Goal: Find specific page/section: Find specific page/section

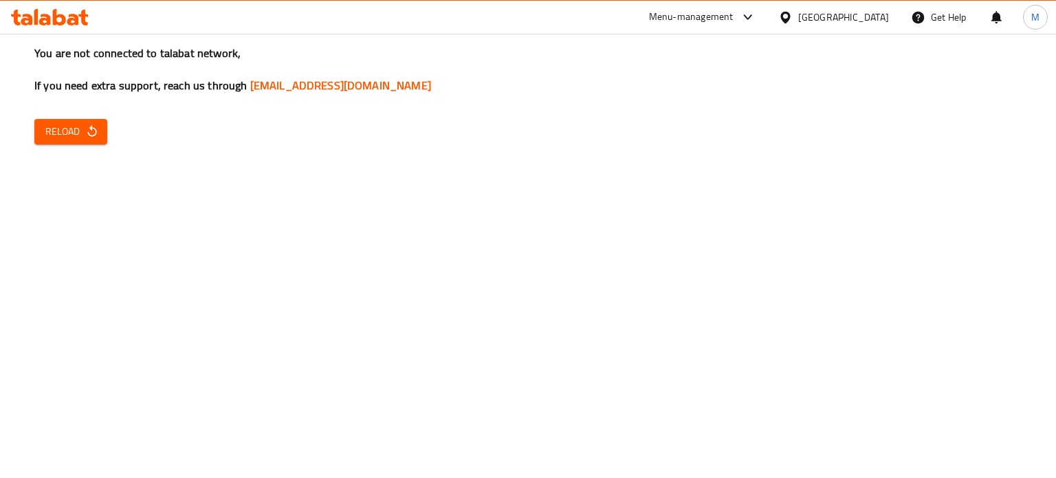
click at [58, 127] on span "Reload" at bounding box center [70, 131] width 51 height 17
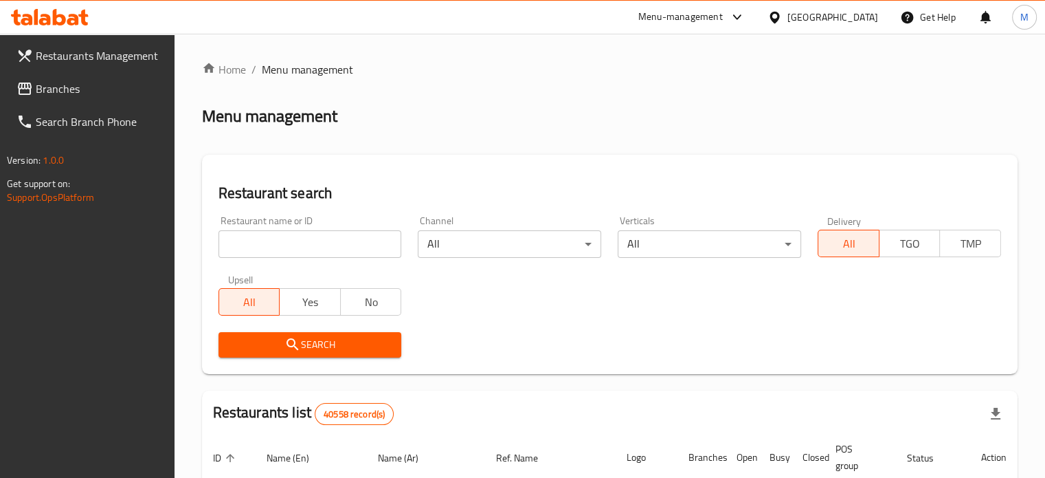
click at [234, 242] on input "search" at bounding box center [311, 243] width 184 height 27
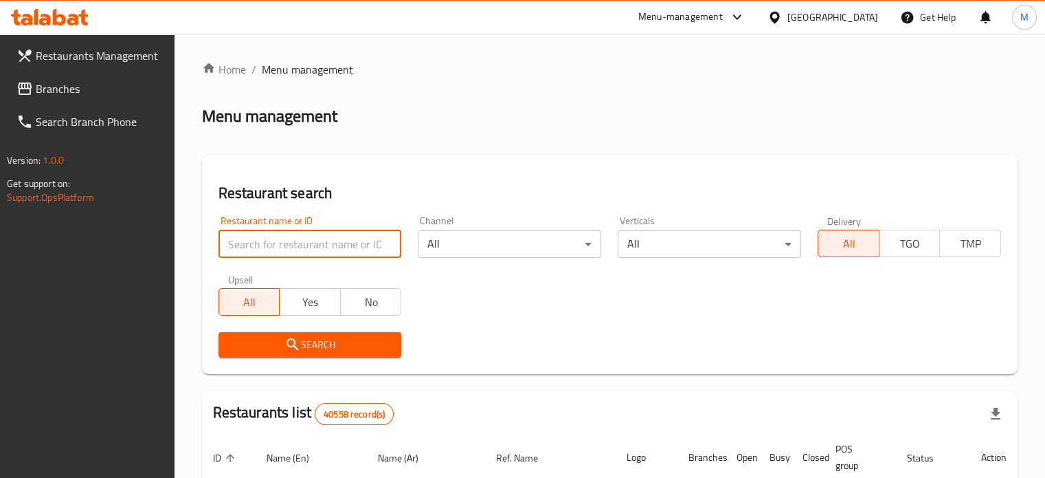
paste input "772520"
type input "772520"
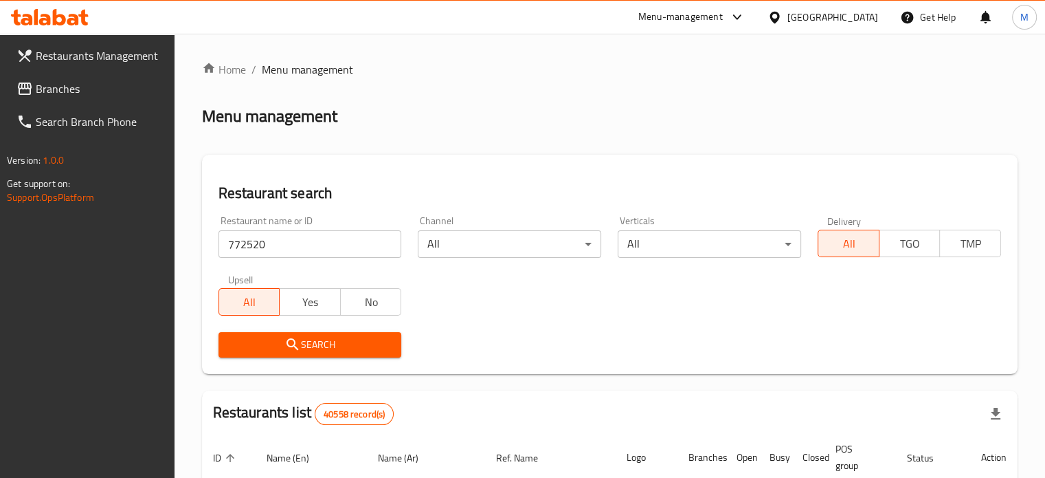
scroll to position [137, 0]
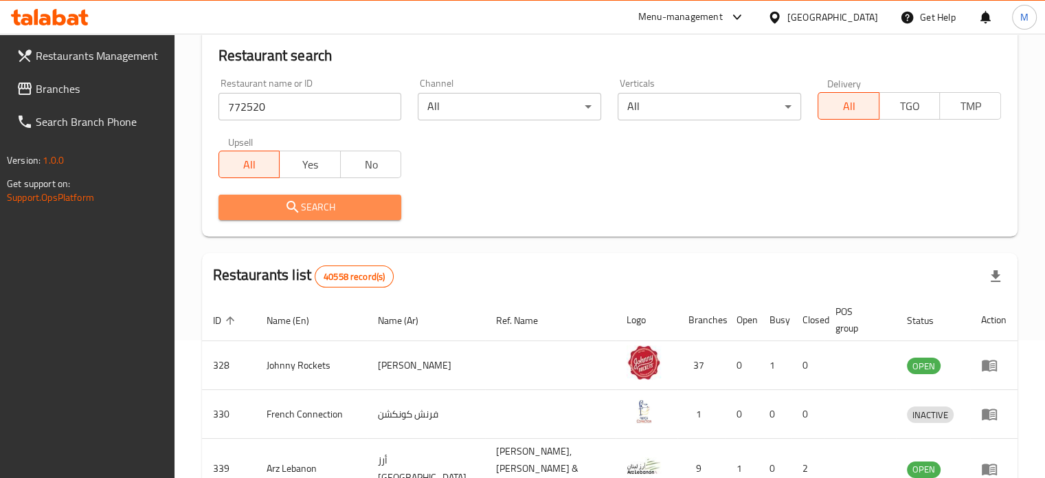
click at [287, 208] on icon "submit" at bounding box center [293, 207] width 16 height 16
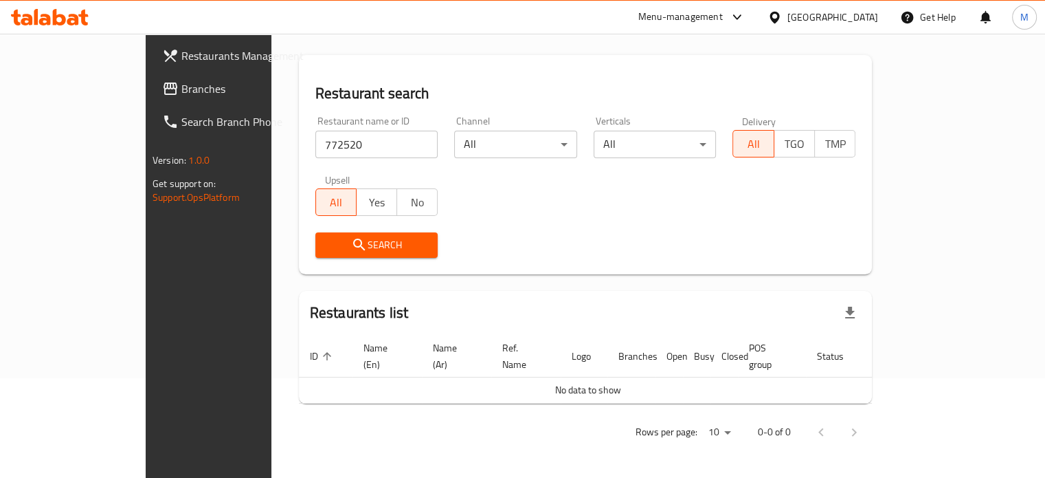
scroll to position [83, 0]
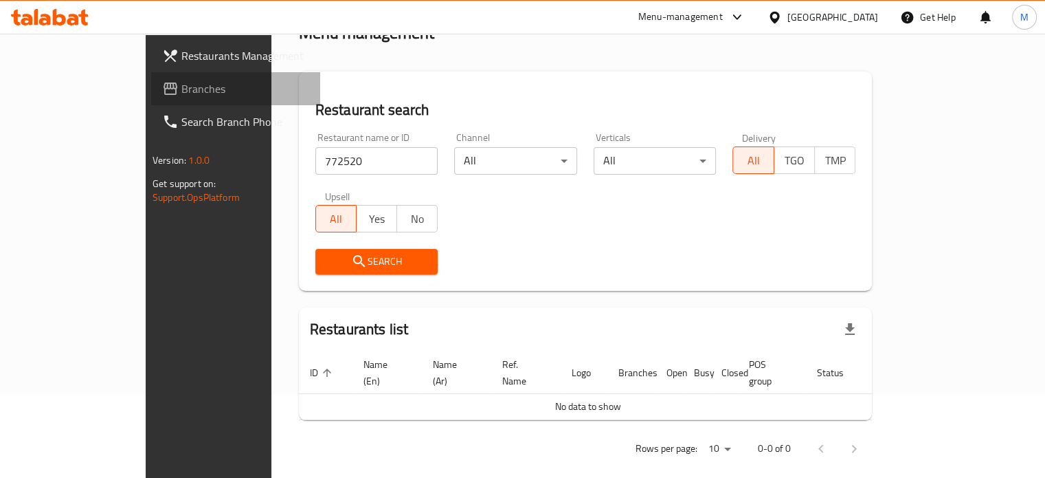
click at [181, 91] on span "Branches" at bounding box center [245, 88] width 128 height 16
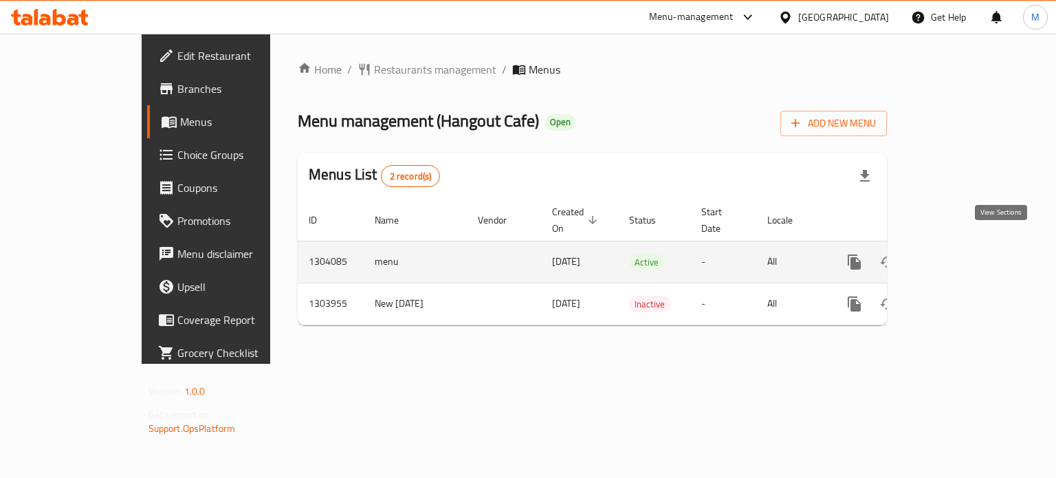
click at [970, 245] on link "enhanced table" at bounding box center [953, 261] width 33 height 33
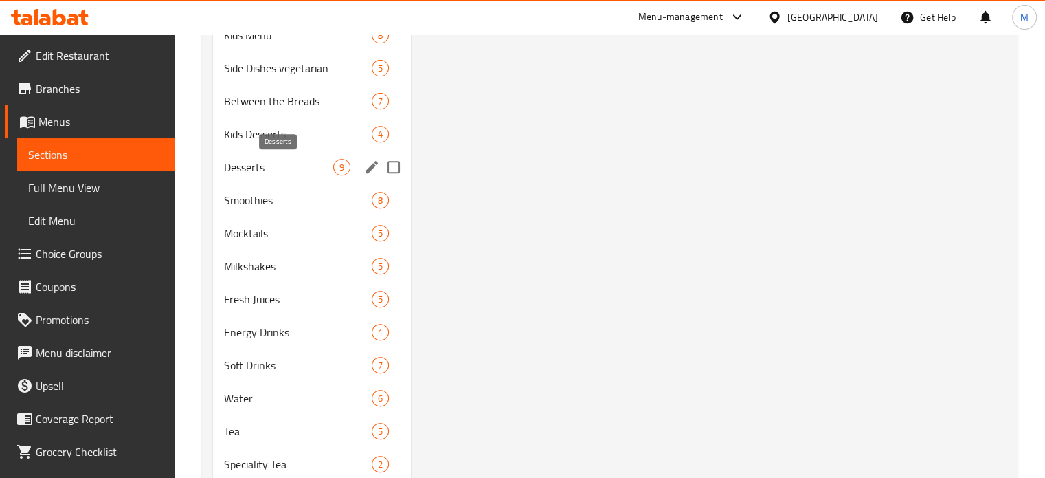
scroll to position [550, 0]
click at [85, 189] on span "Full Menu View" at bounding box center [95, 187] width 135 height 16
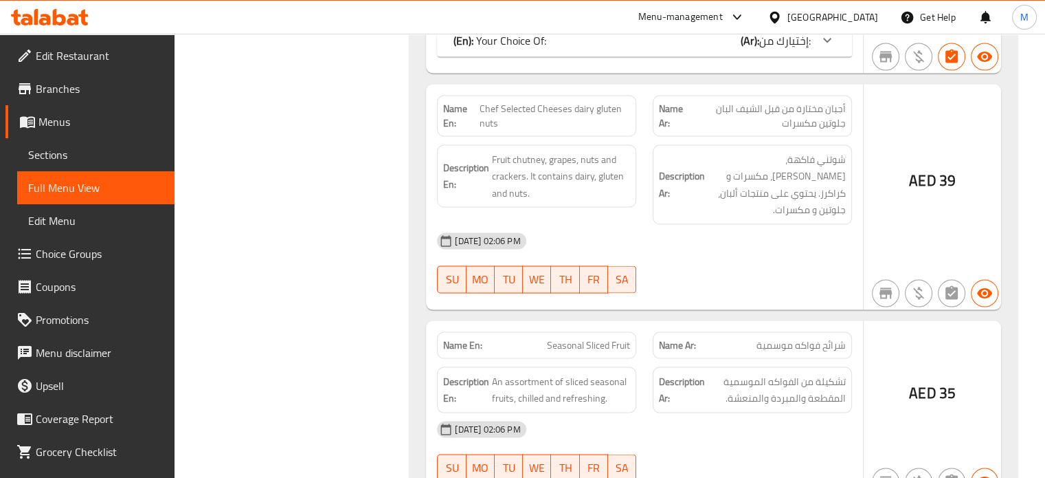
scroll to position [25146, 0]
